Goal: Transaction & Acquisition: Purchase product/service

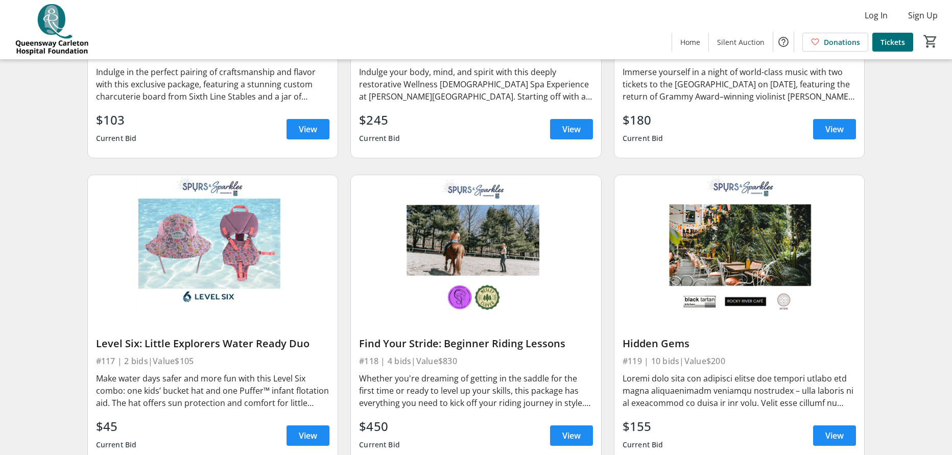
scroll to position [4603, 0]
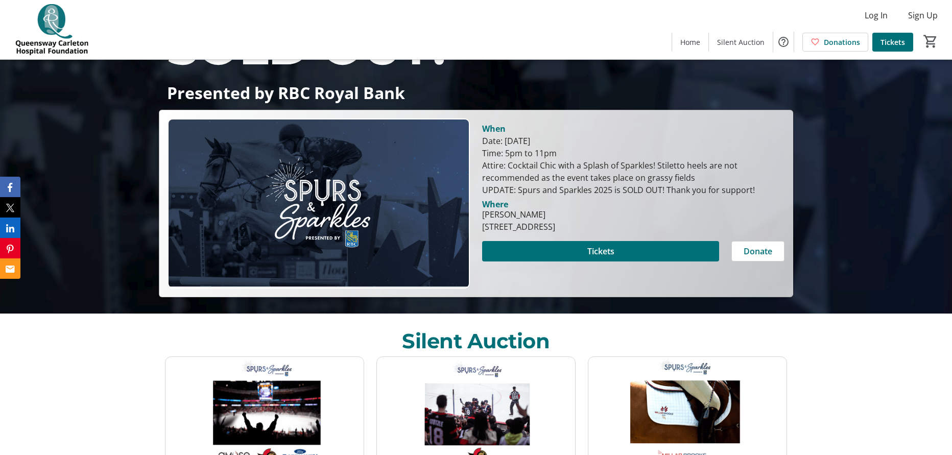
scroll to position [119, 0]
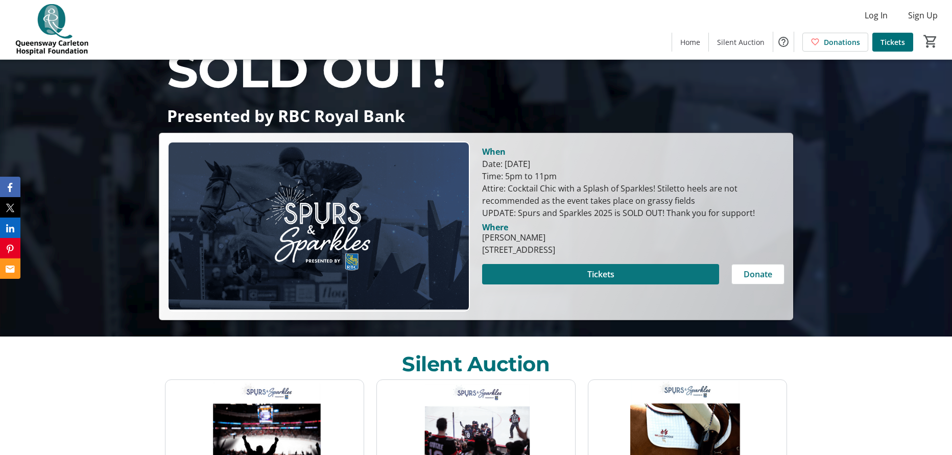
click at [603, 273] on span "Tickets" at bounding box center [601, 274] width 27 height 12
